Goal: Transaction & Acquisition: Book appointment/travel/reservation

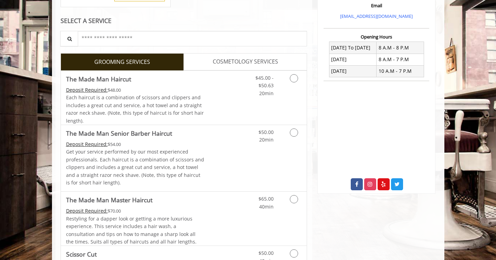
scroll to position [241, 0]
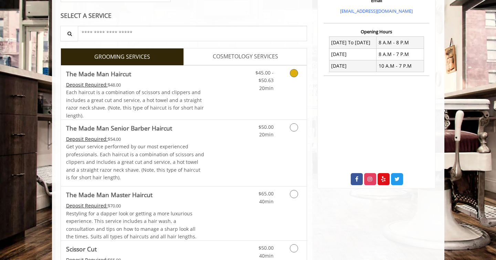
click at [294, 73] on icon "Grooming services" at bounding box center [294, 73] width 8 height 8
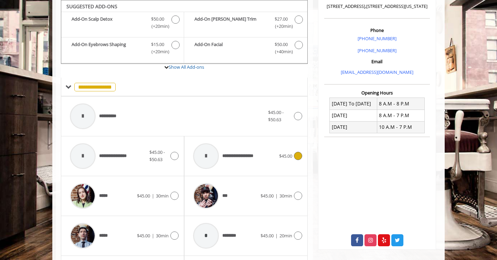
scroll to position [317, 0]
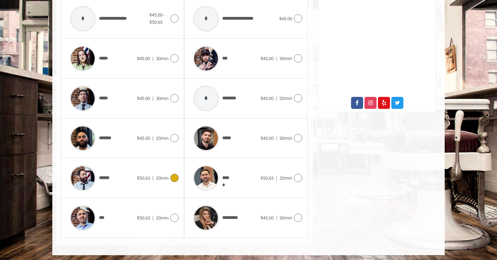
click at [174, 180] on icon at bounding box center [174, 178] width 8 height 8
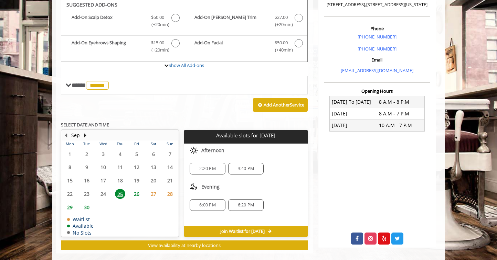
scroll to position [180, 0]
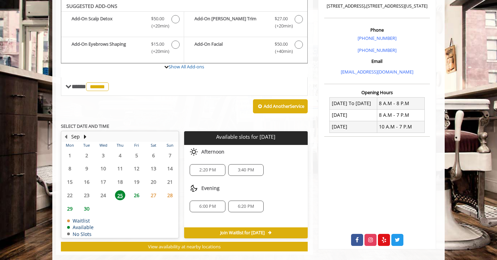
click at [137, 197] on span "26" at bounding box center [136, 196] width 10 height 10
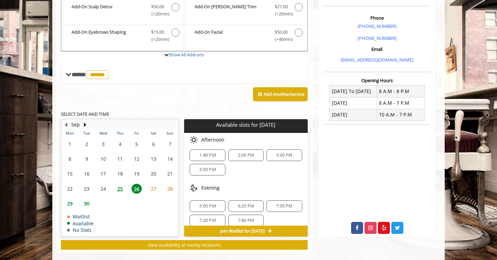
scroll to position [69, 0]
click at [280, 156] on span "3:00 PM" at bounding box center [284, 155] width 16 height 6
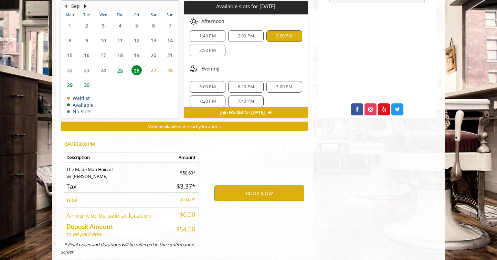
scroll to position [327, 0]
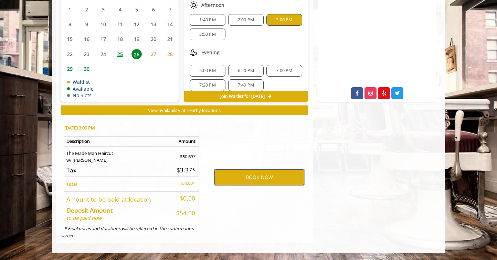
click at [243, 180] on button "BOOK NOW" at bounding box center [259, 178] width 90 height 16
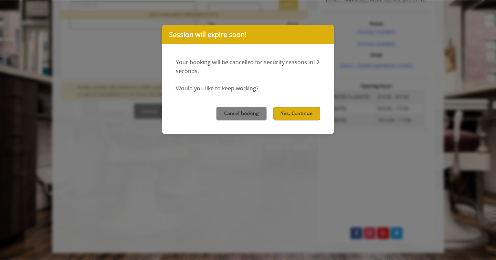
scroll to position [0, 0]
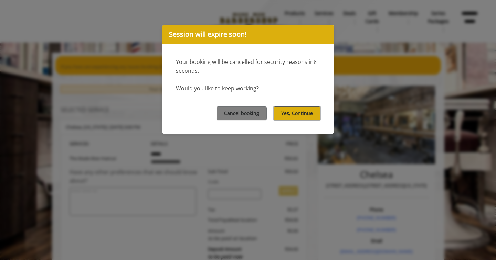
click at [295, 112] on button "Yes, Continue" at bounding box center [297, 113] width 47 height 13
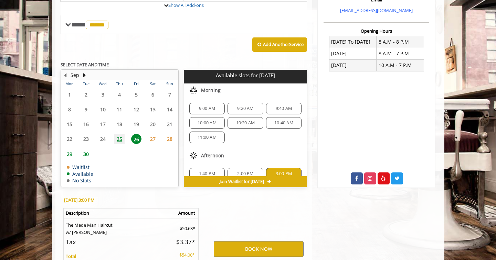
scroll to position [275, 0]
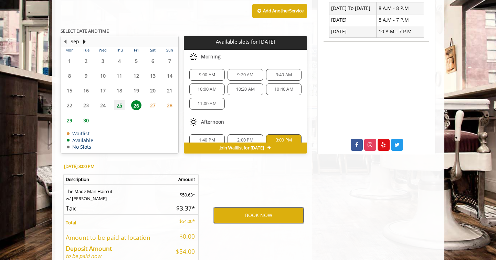
click at [253, 215] on button "BOOK NOW" at bounding box center [259, 216] width 90 height 16
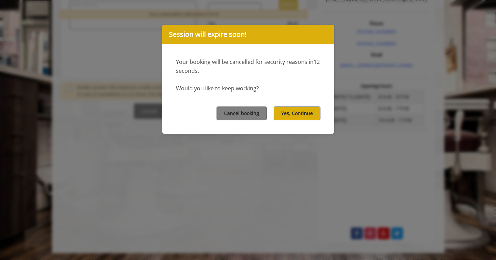
scroll to position [0, 0]
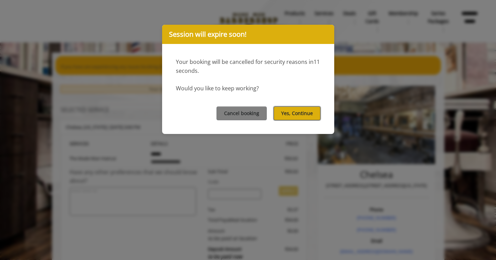
click at [301, 116] on button "Yes, Continue" at bounding box center [297, 113] width 47 height 13
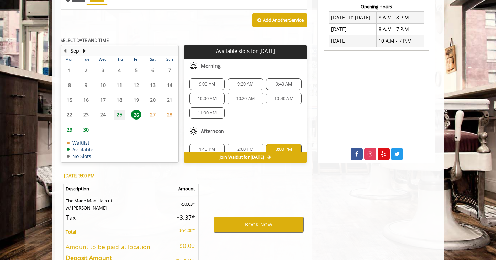
scroll to position [313, 0]
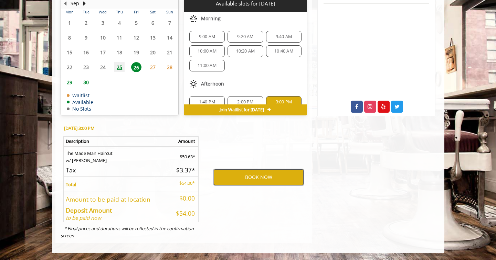
click at [256, 180] on button "BOOK NOW" at bounding box center [259, 178] width 90 height 16
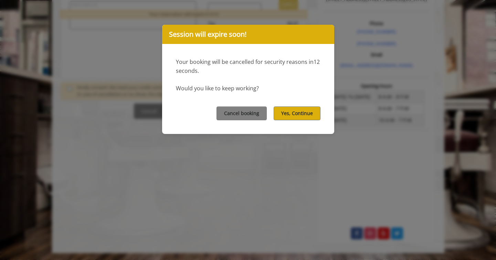
scroll to position [0, 0]
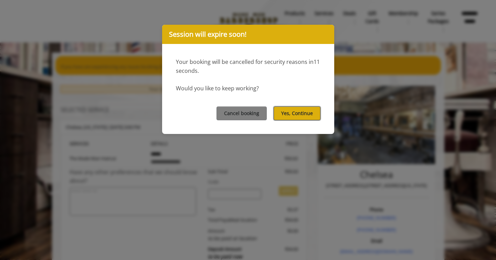
click at [290, 115] on button "Yes, Continue" at bounding box center [297, 113] width 47 height 13
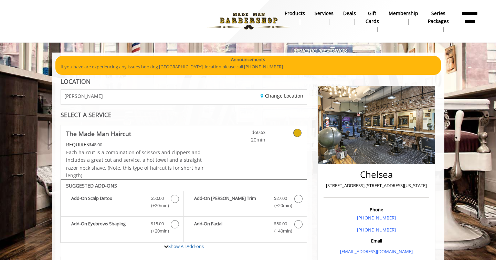
scroll to position [103, 0]
